Goal: Transaction & Acquisition: Book appointment/travel/reservation

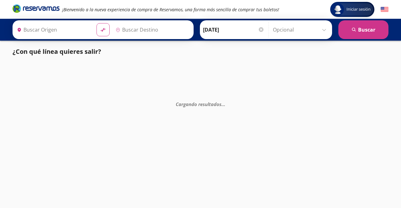
type input "[GEOGRAPHIC_DATA], [GEOGRAPHIC_DATA]"
type input "Santiago de Querétaro, [GEOGRAPHIC_DATA]"
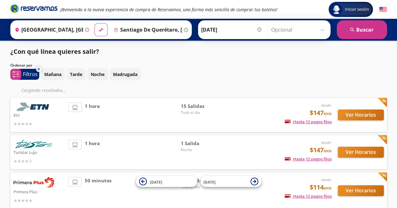
scroll to position [53, 0]
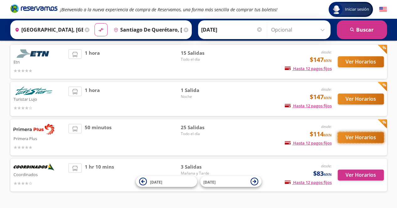
click at [349, 140] on button "Ver Horarios" at bounding box center [360, 137] width 46 height 11
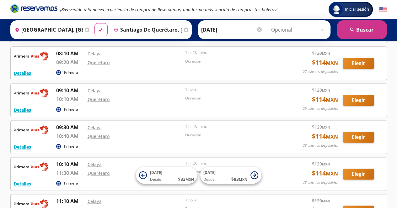
scroll to position [362, 0]
click at [85, 29] on icon at bounding box center [87, 30] width 5 height 5
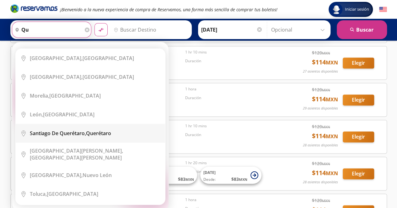
click at [77, 130] on b "Santiago de Querétaro," at bounding box center [58, 133] width 56 height 7
type input "Santiago de Querétaro, [GEOGRAPHIC_DATA]"
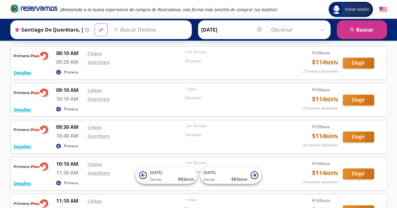
click at [143, 28] on input "Destino" at bounding box center [149, 30] width 77 height 16
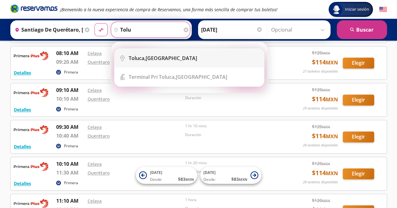
click at [155, 56] on div "Toluca, [GEOGRAPHIC_DATA]" at bounding box center [163, 58] width 68 height 7
type input "Toluca, [GEOGRAPHIC_DATA]"
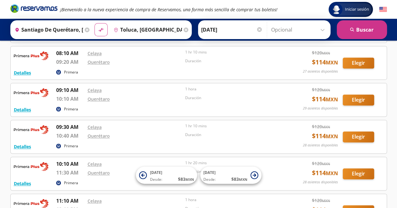
click at [231, 25] on input "[DATE]" at bounding box center [231, 30] width 61 height 16
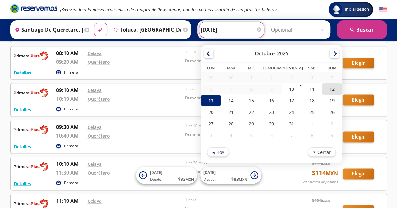
click at [329, 85] on div "12" at bounding box center [331, 89] width 20 height 12
type input "[DATE]"
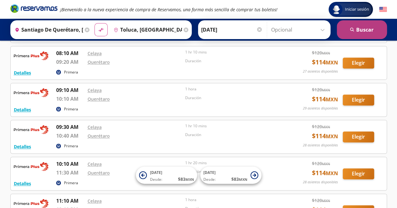
click at [362, 33] on button "search [GEOGRAPHIC_DATA]" at bounding box center [361, 29] width 50 height 19
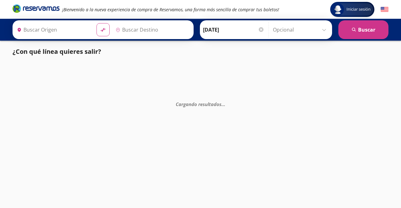
type input "Santiago de Querétaro, [GEOGRAPHIC_DATA]"
type input "Toluca, [GEOGRAPHIC_DATA]"
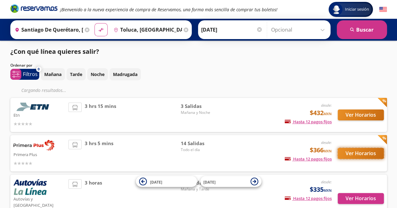
click at [367, 158] on button "Ver Horarios" at bounding box center [360, 153] width 46 height 11
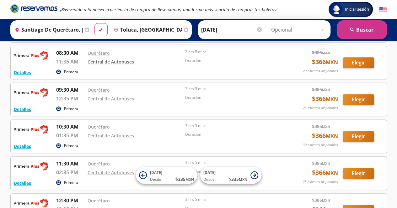
scroll to position [103, 0]
